Goal: Information Seeking & Learning: Learn about a topic

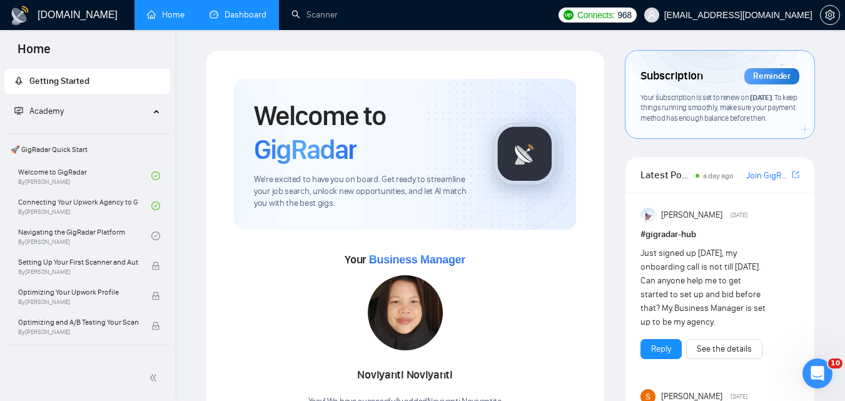
click at [227, 9] on link "Dashboard" at bounding box center [237, 14] width 57 height 11
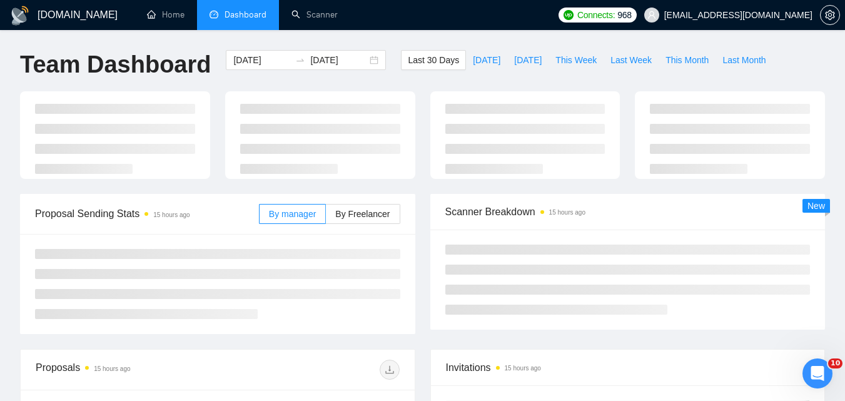
type input "[DATE]"
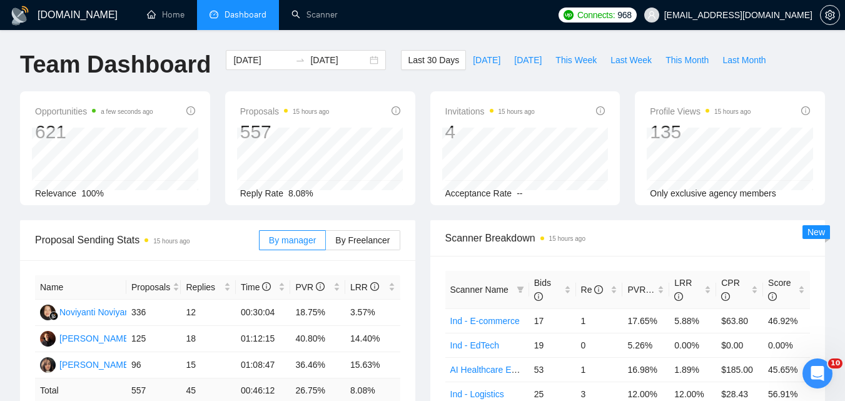
click at [423, 211] on div "Opportunities a few seconds ago 621 Relevance 100% Proposals 15 hours ago 557 […" at bounding box center [423, 155] width 820 height 129
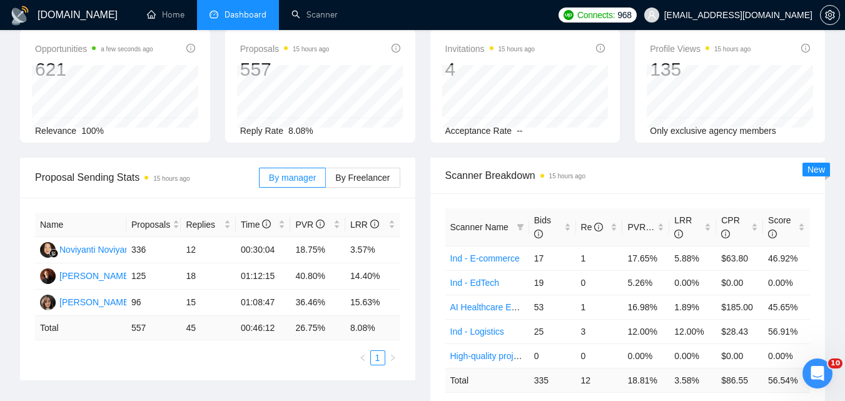
click at [423, 211] on div "Scanner Breakdown 15 hours ago Scanner Name Bids Re PVR LRR CPR Score Ind - E-c…" at bounding box center [628, 295] width 410 height 275
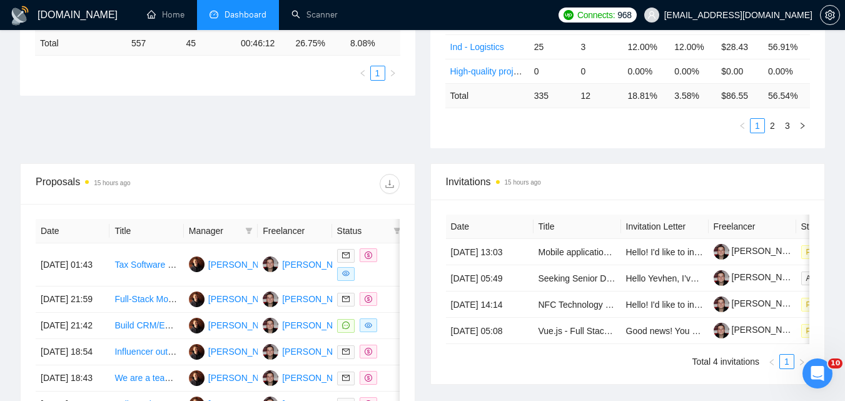
scroll to position [375, 0]
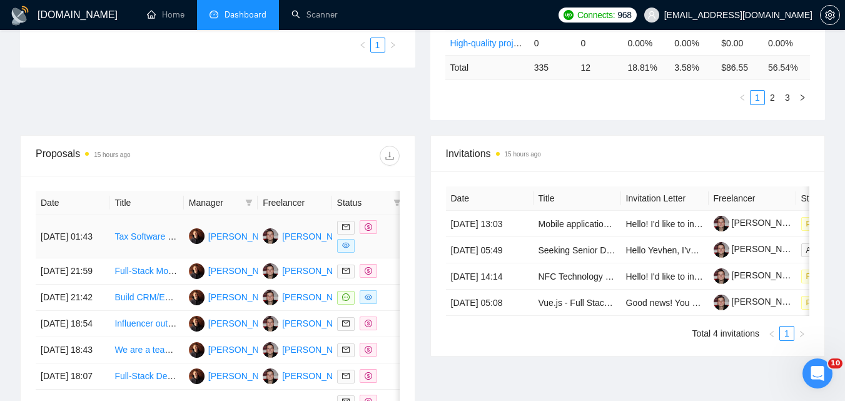
click at [108, 237] on td "[DATE] 01:43" at bounding box center [73, 236] width 74 height 43
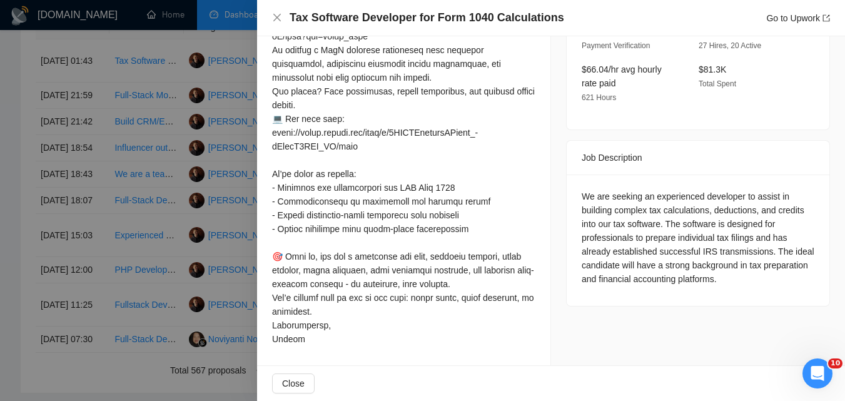
scroll to position [563, 0]
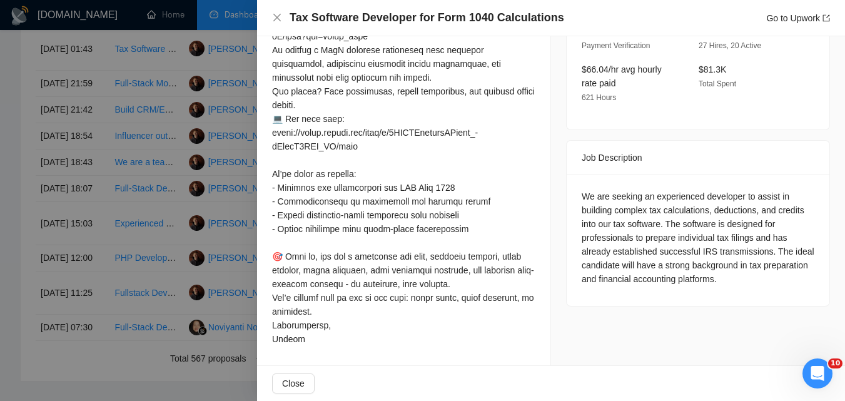
click at [270, 21] on div "Tax Software Developer for Form 1040 Calculations Go to Upwork" at bounding box center [551, 18] width 588 height 36
click at [275, 13] on icon "close" at bounding box center [277, 18] width 10 height 10
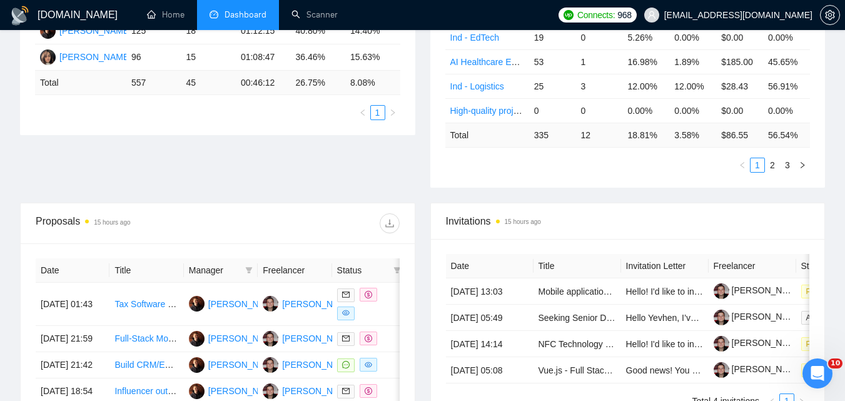
scroll to position [433, 0]
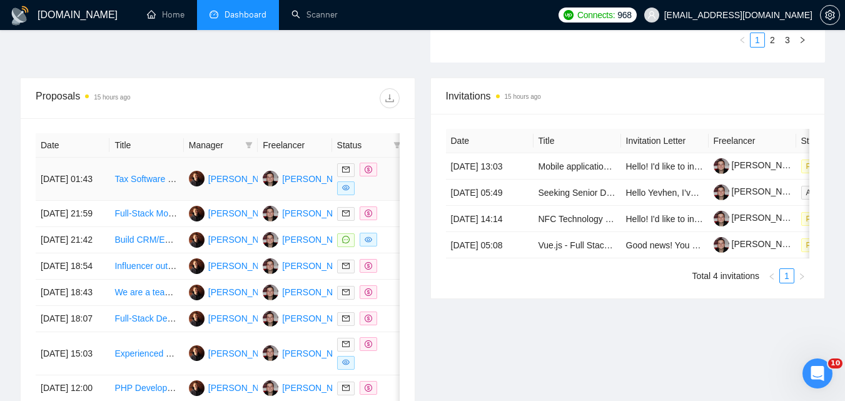
click at [91, 183] on td "[DATE] 01:43" at bounding box center [73, 179] width 74 height 43
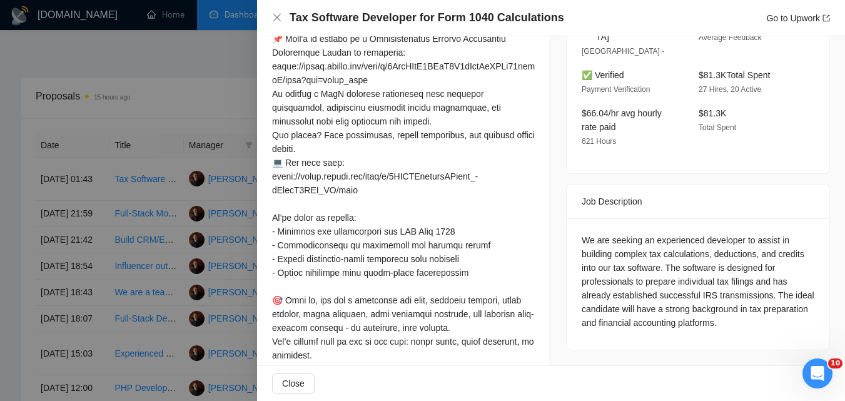
scroll to position [436, 0]
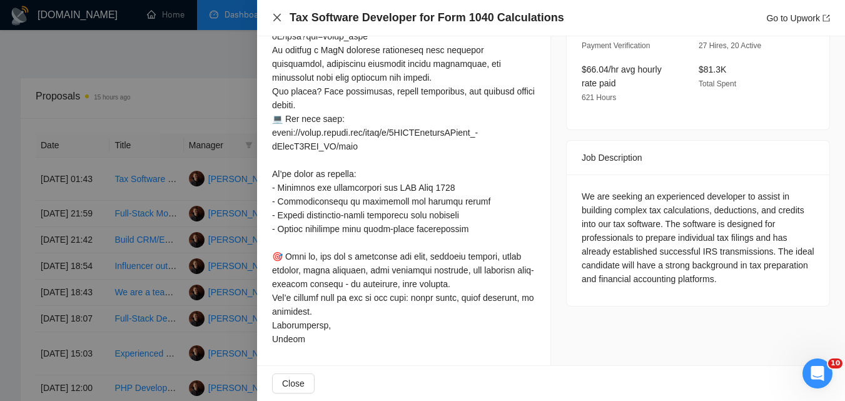
click at [276, 16] on icon "close" at bounding box center [277, 18] width 8 height 8
